Goal: Transaction & Acquisition: Purchase product/service

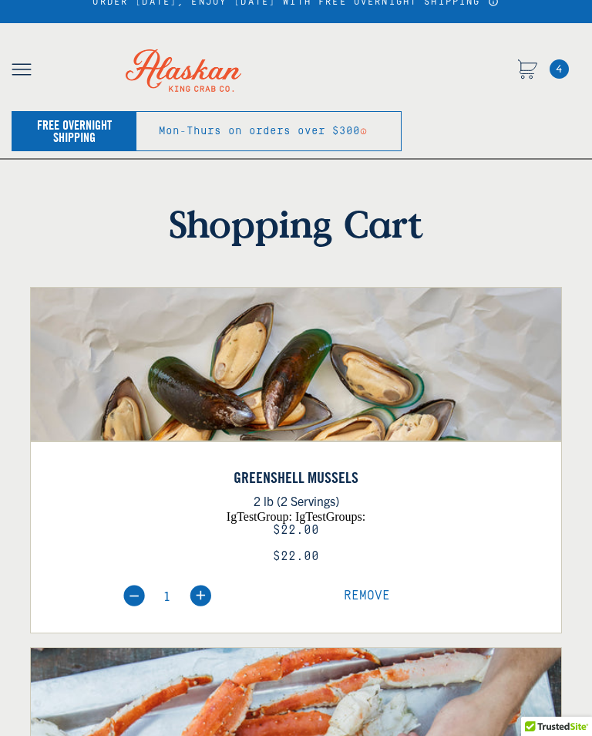
scroll to position [99, 0]
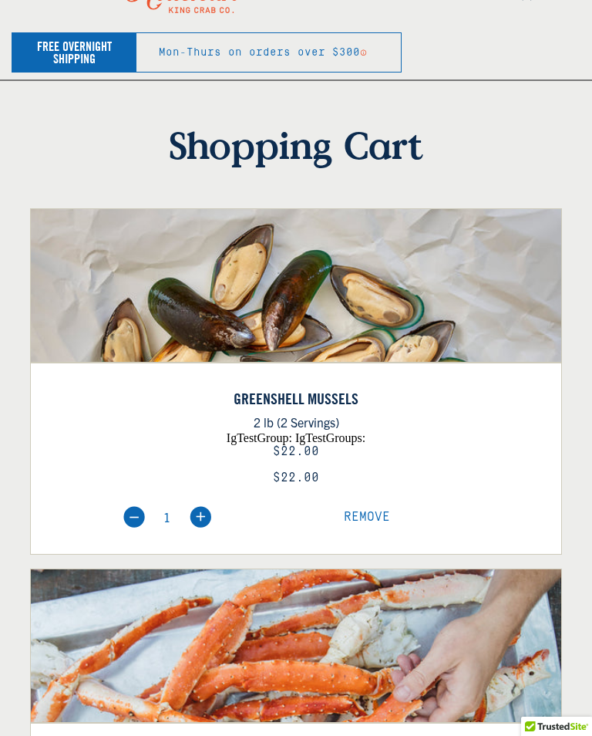
select select "40826592231503"
select select "40826730905679"
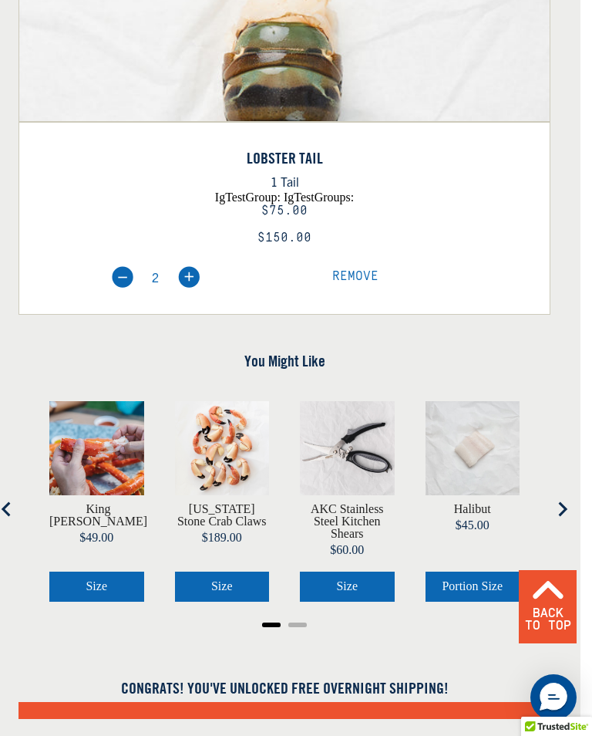
scroll to position [1059, 12]
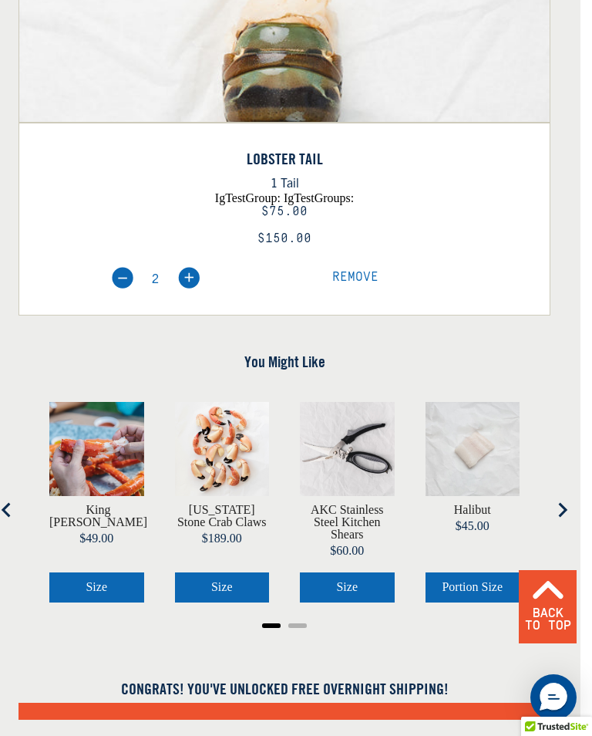
click at [361, 582] on button "Size" at bounding box center [347, 586] width 95 height 29
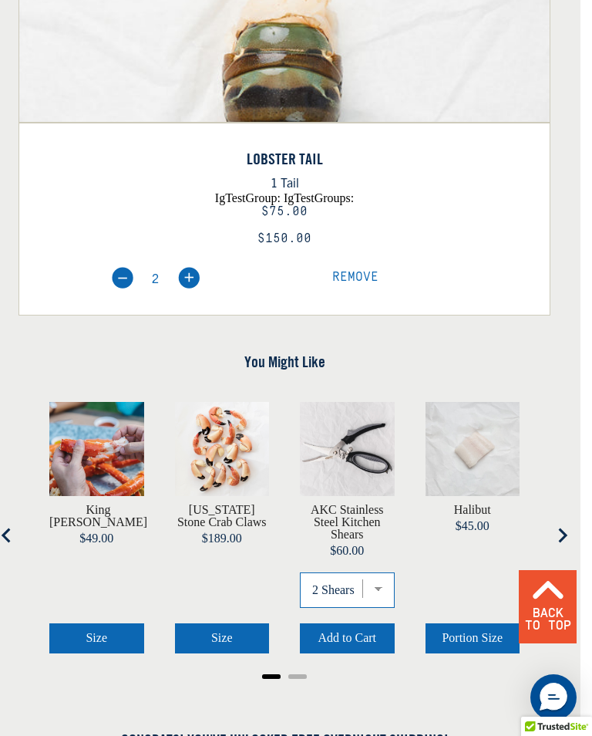
click at [377, 588] on select "2 Shears 3 Shears 4 Shears" at bounding box center [347, 589] width 95 height 35
click at [360, 647] on button "Add to Cart" at bounding box center [347, 637] width 95 height 29
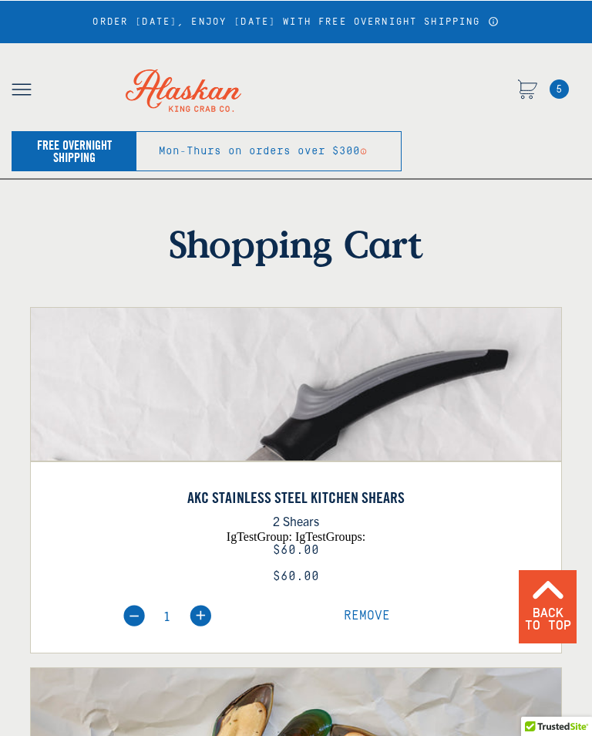
scroll to position [1235, 12]
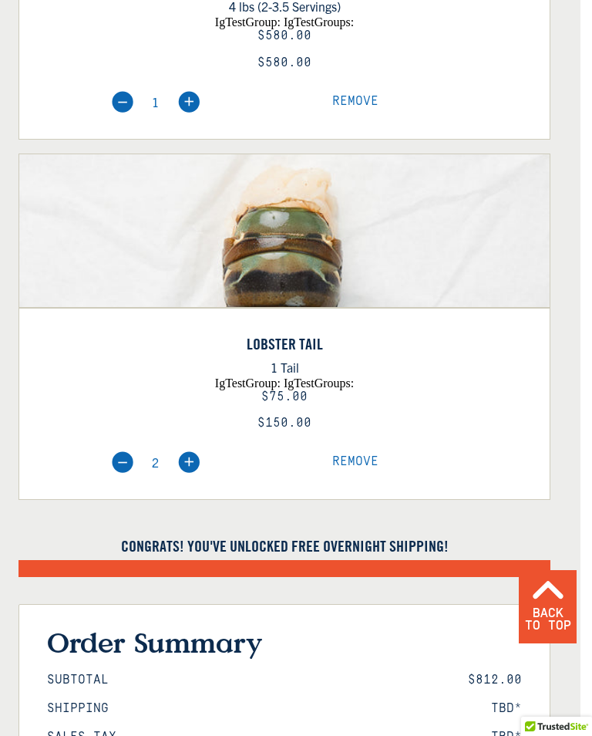
select select "40826592231503"
select select "40826730905679"
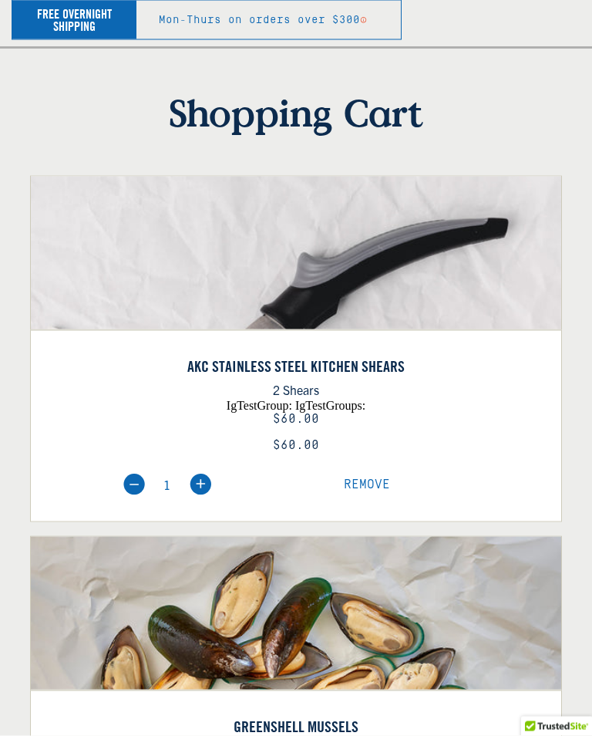
scroll to position [132, 0]
select select "40826592231503"
select select "40826730905679"
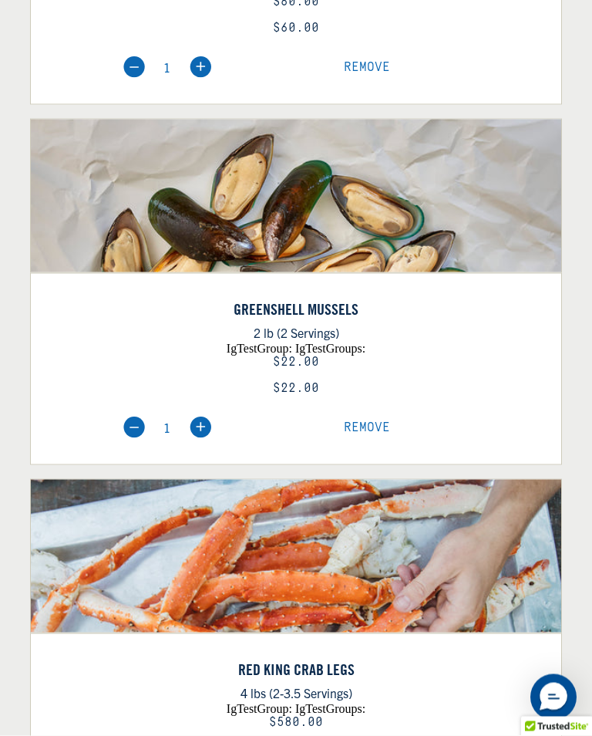
scroll to position [550, 0]
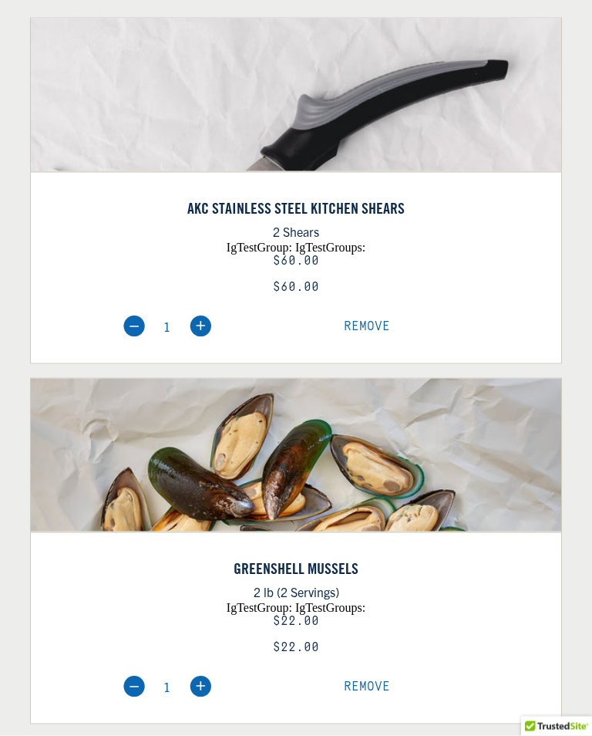
scroll to position [553, 0]
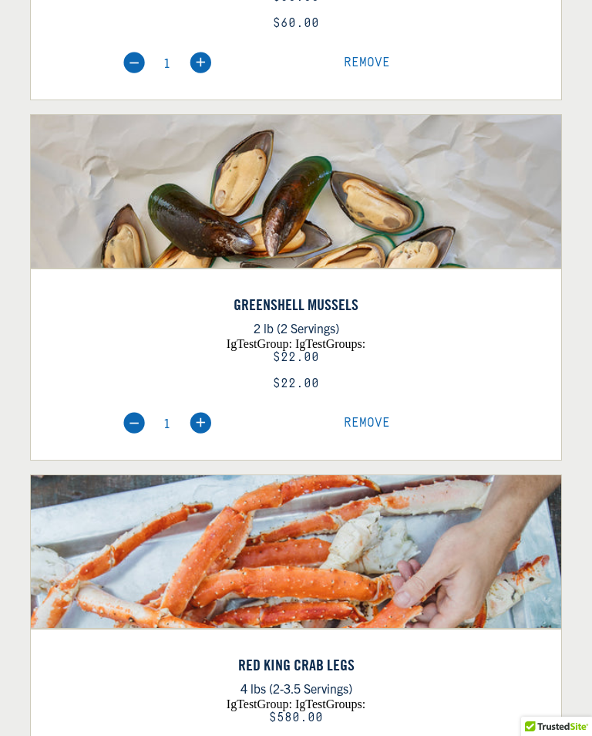
select select "40826592231503"
select select "40826730905679"
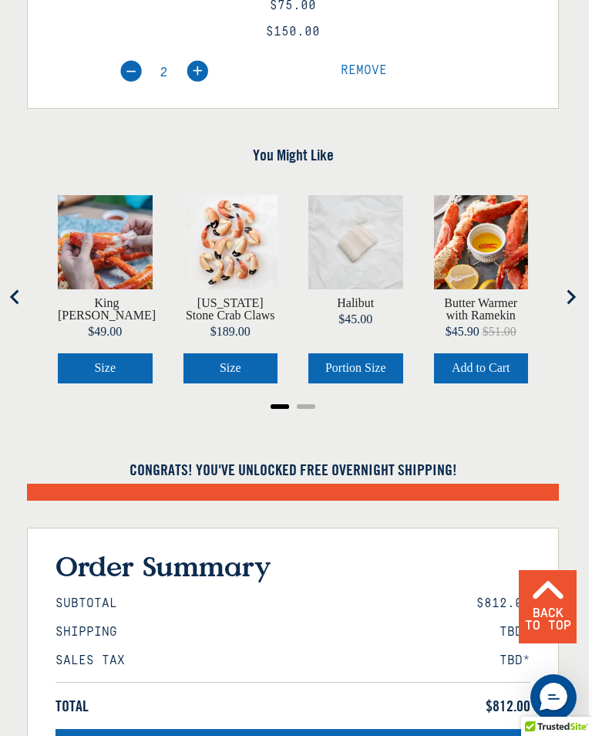
scroll to position [1623, 3]
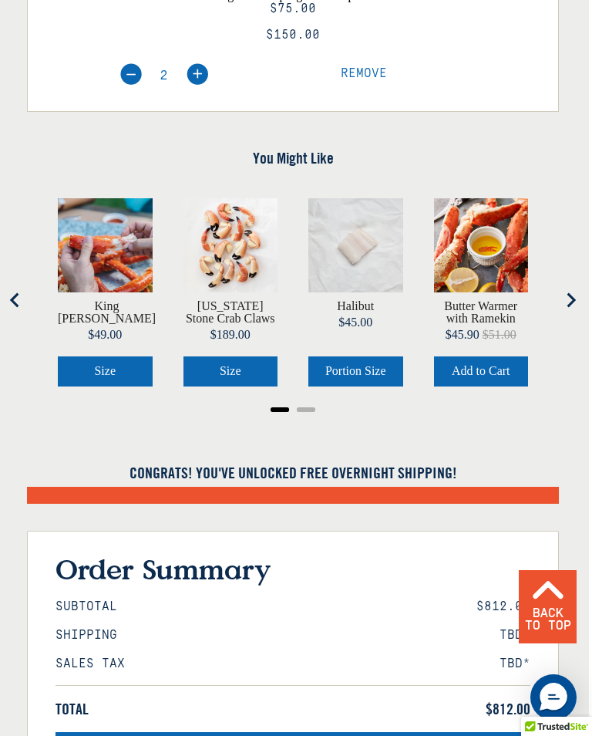
click at [20, 292] on icon "Go to last slide" at bounding box center [15, 299] width 15 height 15
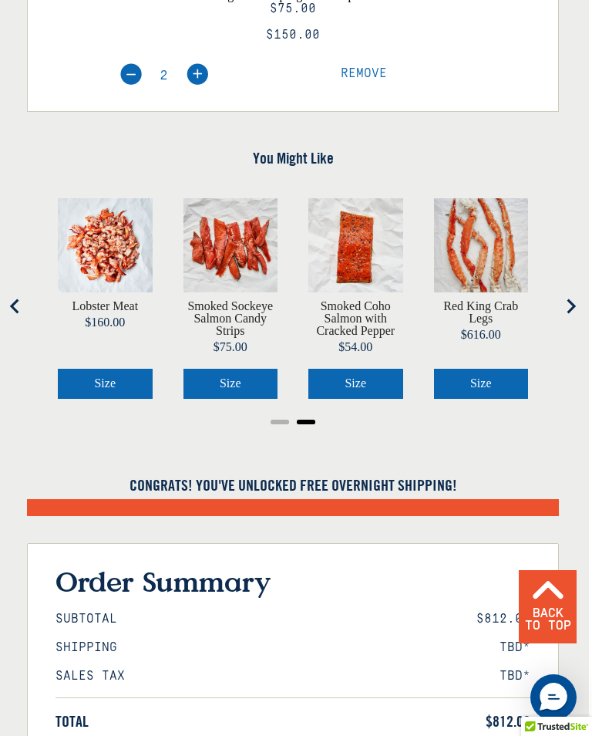
click at [16, 302] on icon "Previous slide" at bounding box center [15, 305] width 15 height 15
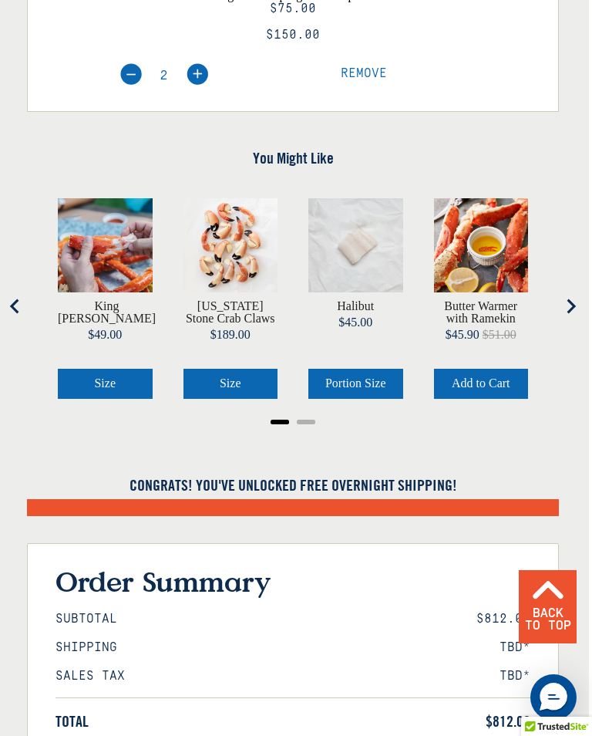
click at [19, 304] on icon "Go to last slide" at bounding box center [15, 305] width 15 height 15
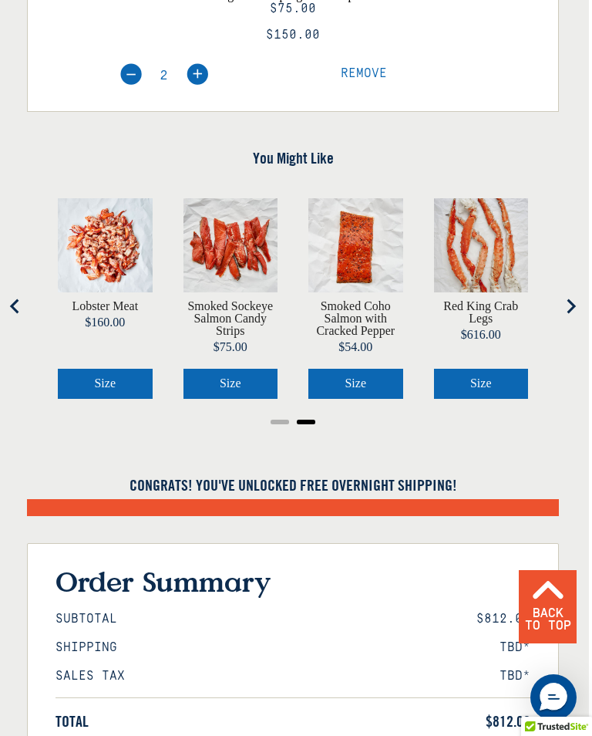
click at [562, 301] on button "Go to first slide" at bounding box center [570, 306] width 31 height 31
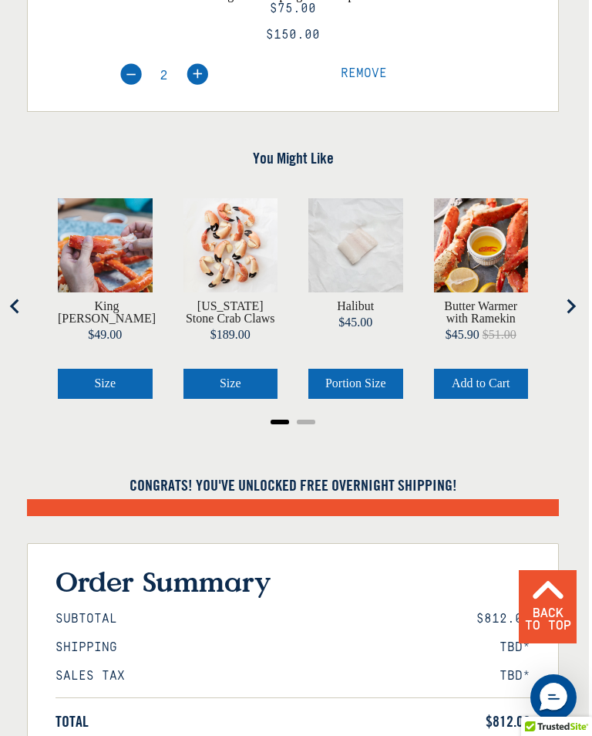
click at [561, 303] on button "Next slide" at bounding box center [570, 306] width 31 height 31
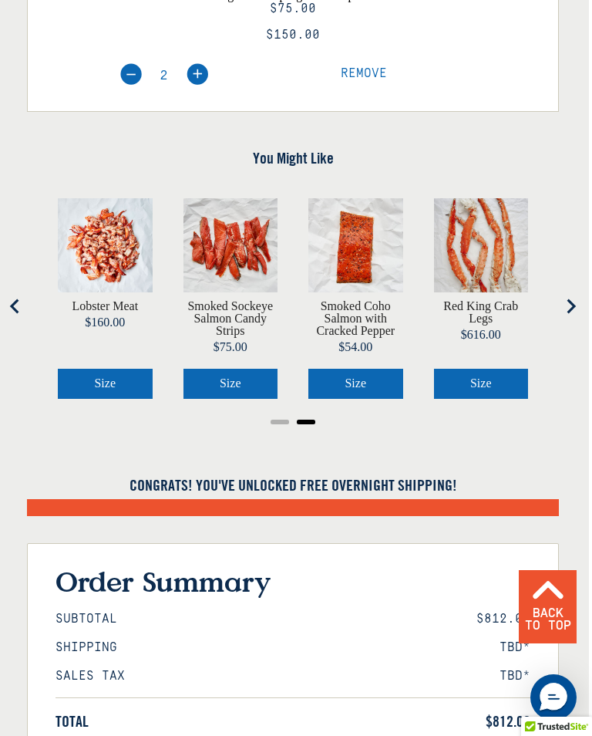
click at [568, 298] on icon "Go to first slide" at bounding box center [570, 305] width 15 height 15
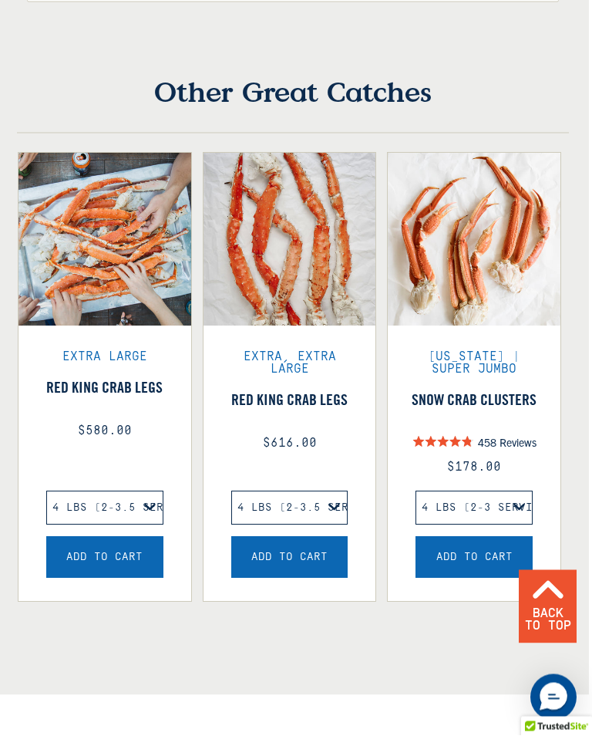
scroll to position [2571, 3]
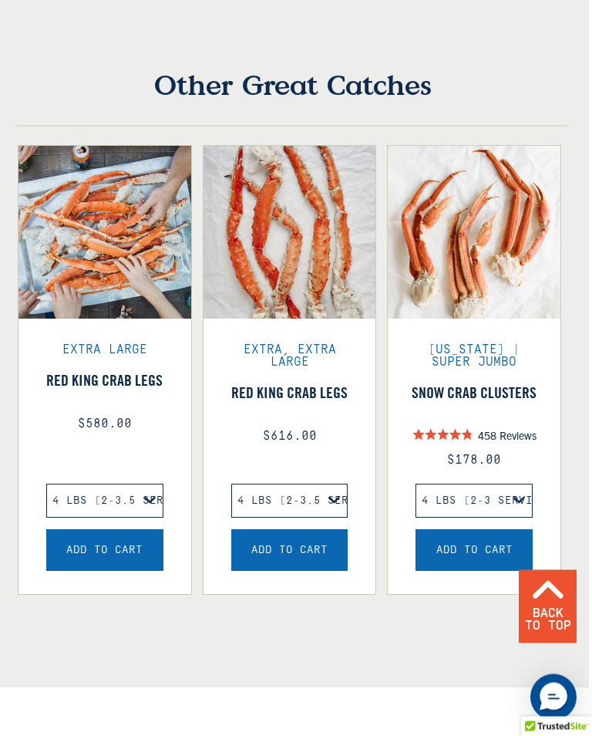
click at [130, 550] on span "Add to Cart" at bounding box center [104, 551] width 76 height 12
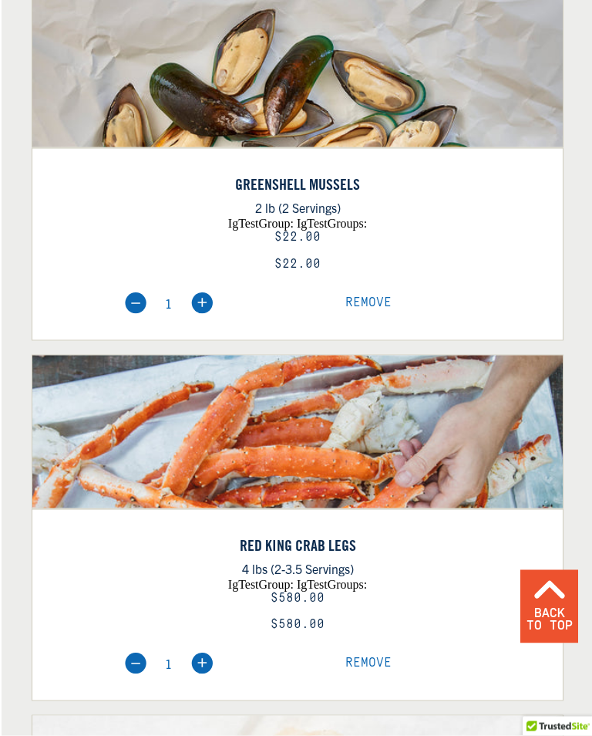
select select "40826592231503"
select select "40826730905679"
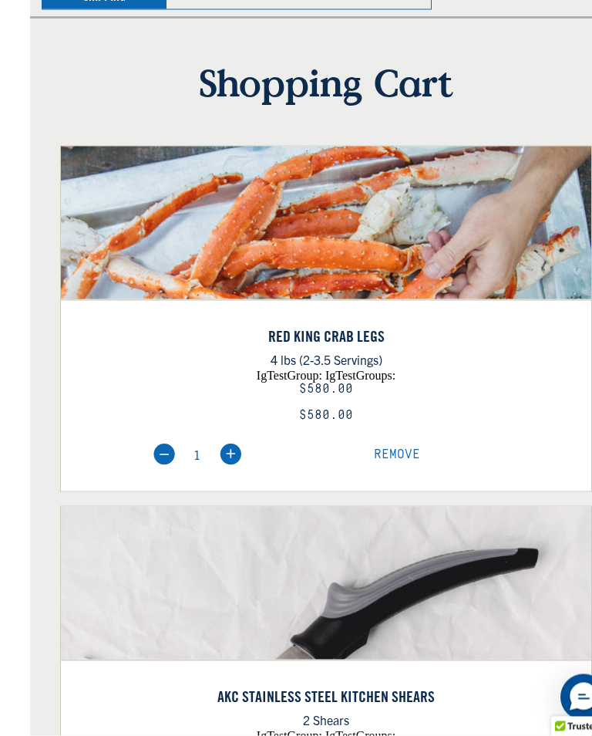
scroll to position [164, 0]
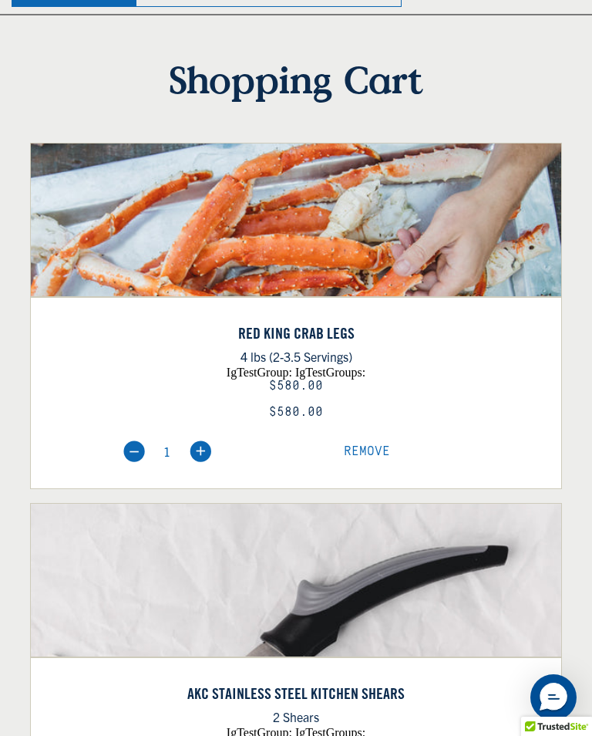
click at [365, 447] on span "Remove" at bounding box center [367, 451] width 46 height 14
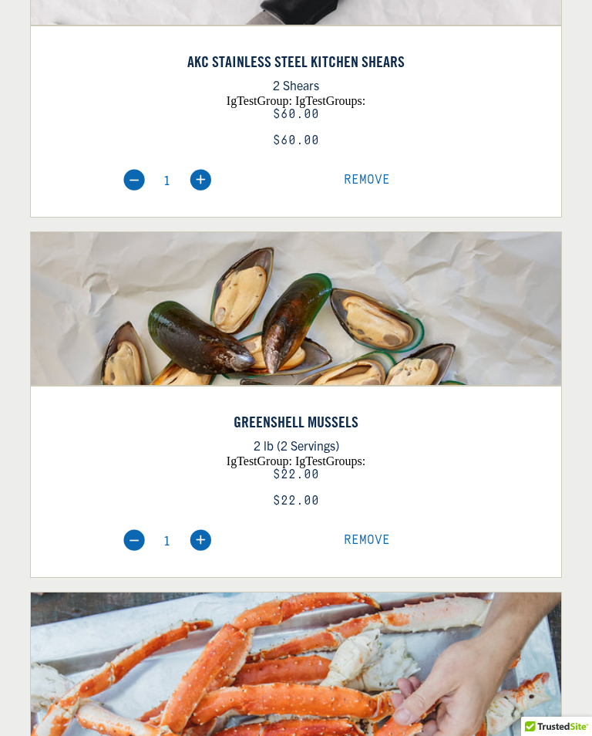
select select "40826592231503"
select select "40826730905679"
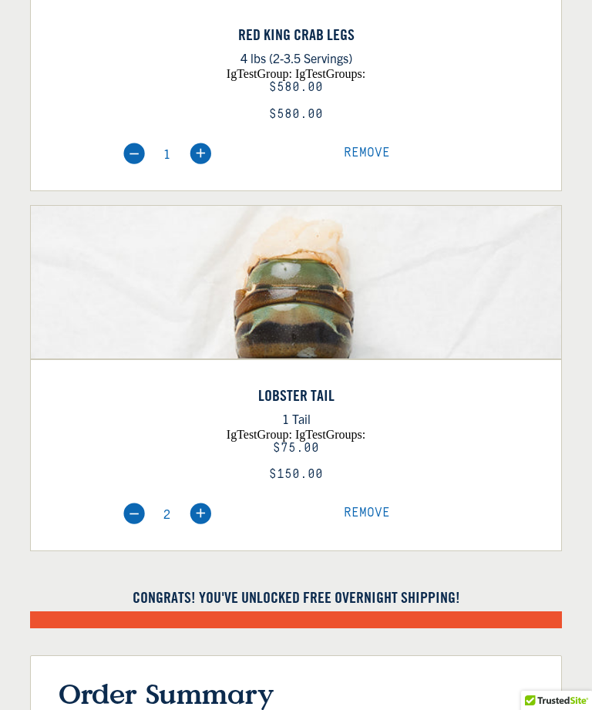
scroll to position [1793, 0]
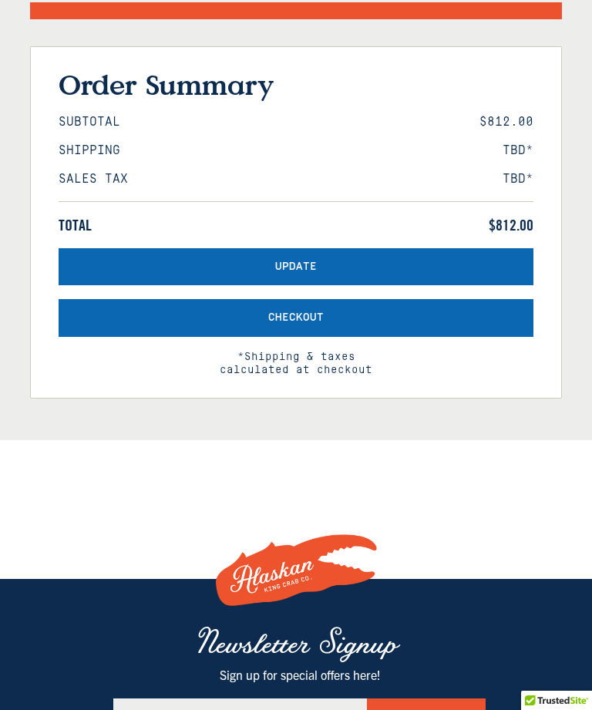
select select "40826592231503"
select select "40826730905679"
